Goal: Information Seeking & Learning: Learn about a topic

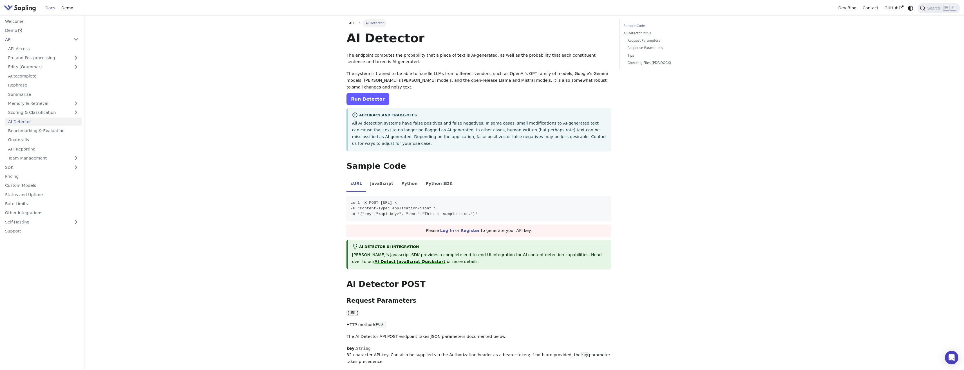
click at [375, 93] on link "Run Detector" at bounding box center [368, 99] width 43 height 12
click at [31, 6] on img "Main" at bounding box center [20, 8] width 32 height 8
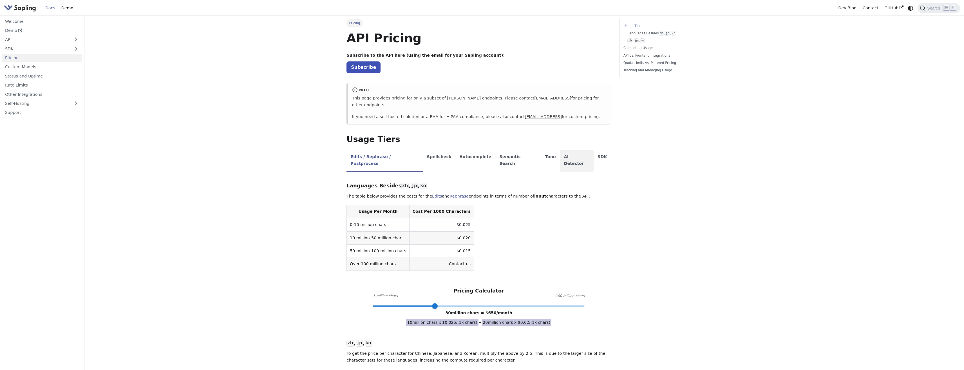
click at [560, 150] on li "AI Detector" at bounding box center [577, 161] width 34 height 22
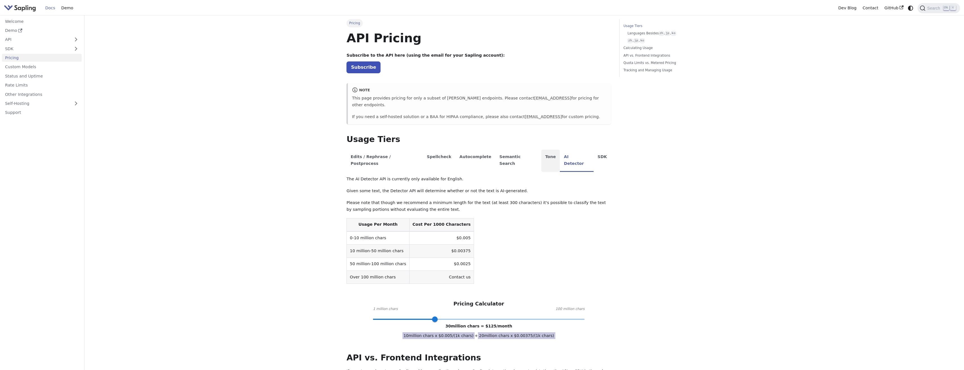
click at [542, 152] on li "Tone" at bounding box center [551, 161] width 19 height 22
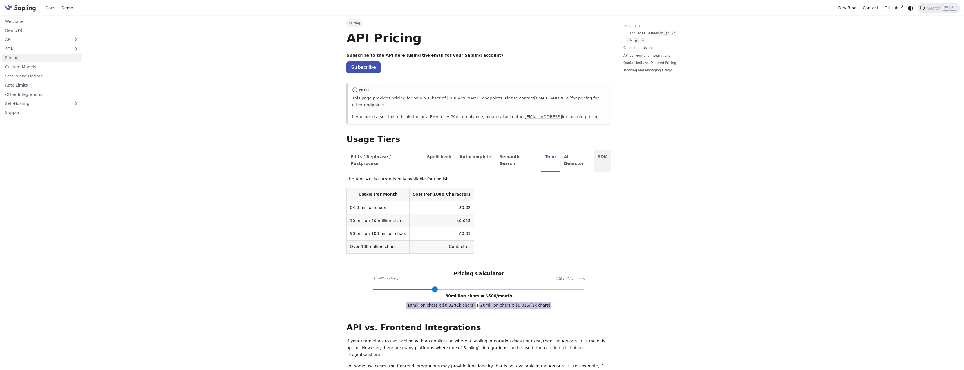
click at [594, 150] on li "SDK" at bounding box center [602, 161] width 17 height 22
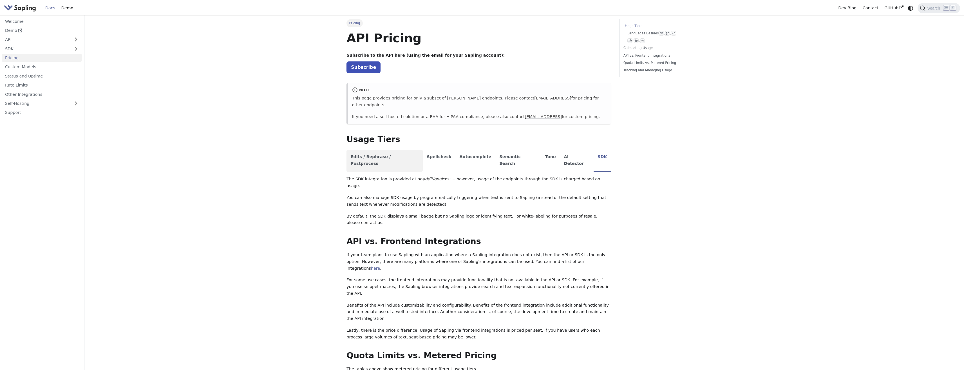
click at [409, 150] on li "Edits / Rephrase / Postprocess" at bounding box center [385, 161] width 76 height 22
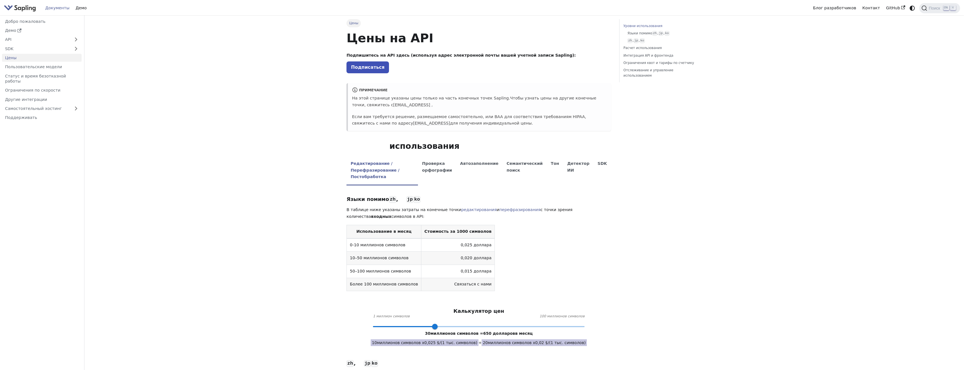
scroll to position [28, 0]
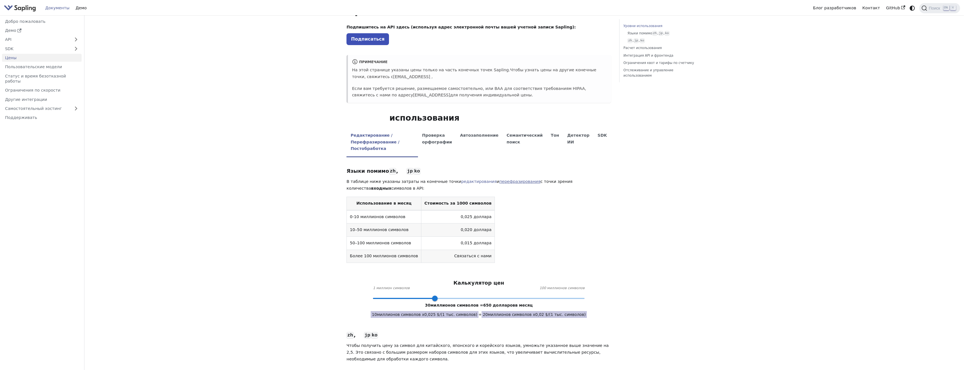
click at [500, 179] on font "перефразирования" at bounding box center [520, 181] width 41 height 5
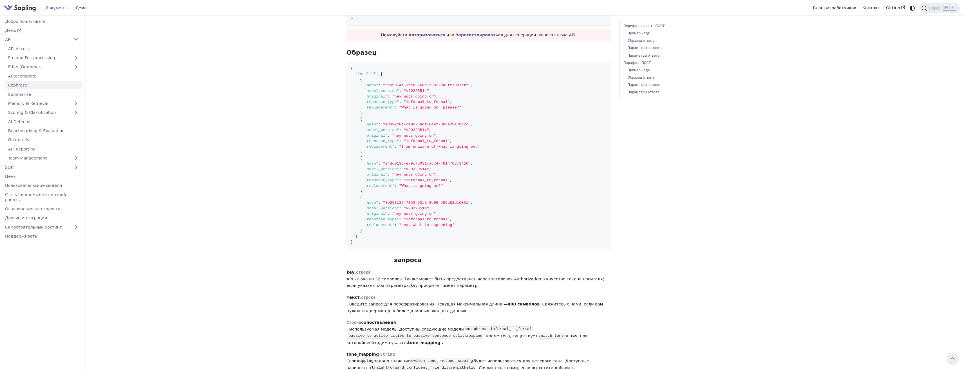
scroll to position [282, 0]
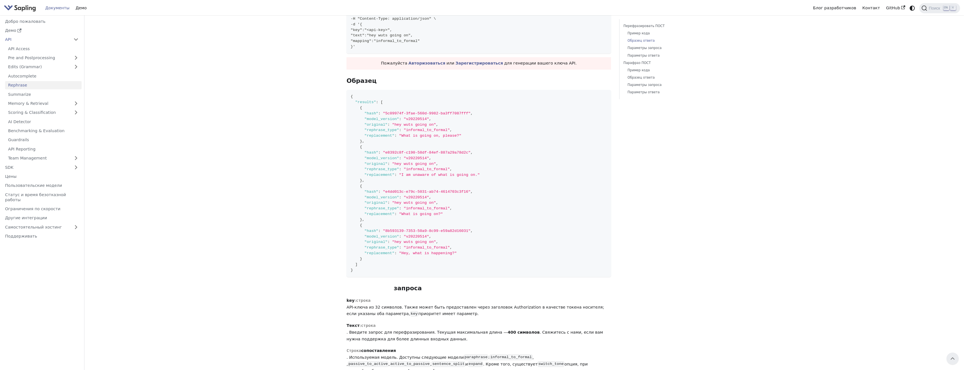
drag, startPoint x: 307, startPoint y: 102, endPoint x: 261, endPoint y: 192, distance: 101.6
click at [261, 192] on main "API Перефразировать На этой странице Перефразировать Конечные точки «Paraphrase…" at bounding box center [524, 373] width 880 height 1278
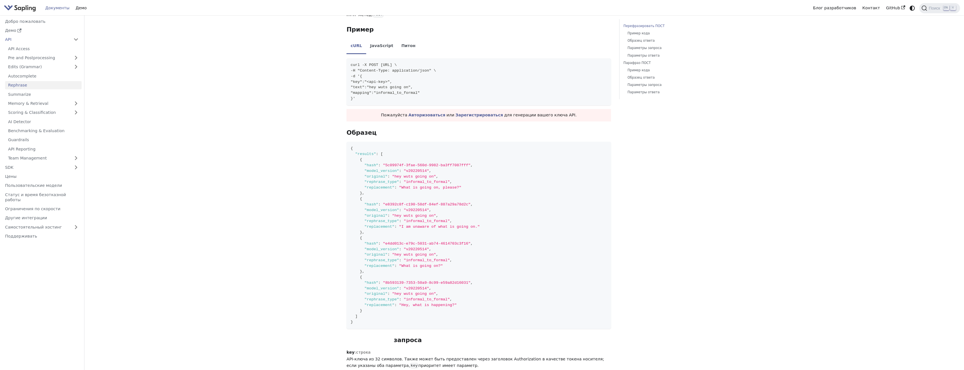
scroll to position [0, 0]
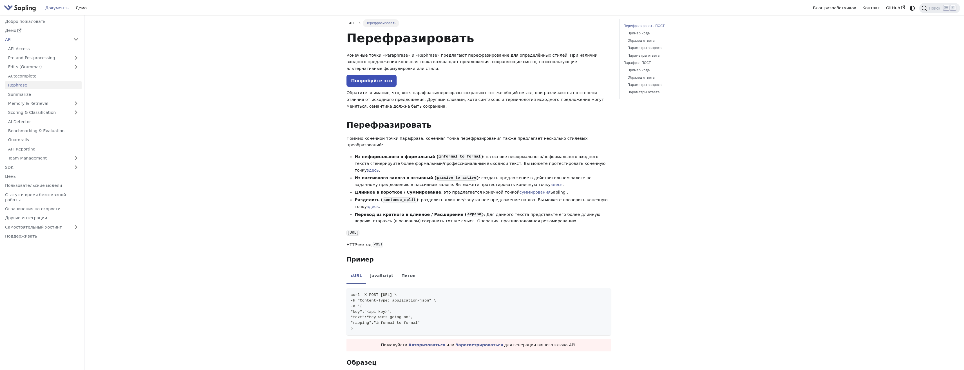
drag, startPoint x: 876, startPoint y: 132, endPoint x: 853, endPoint y: 60, distance: 75.7
